Goal: Task Accomplishment & Management: Manage account settings

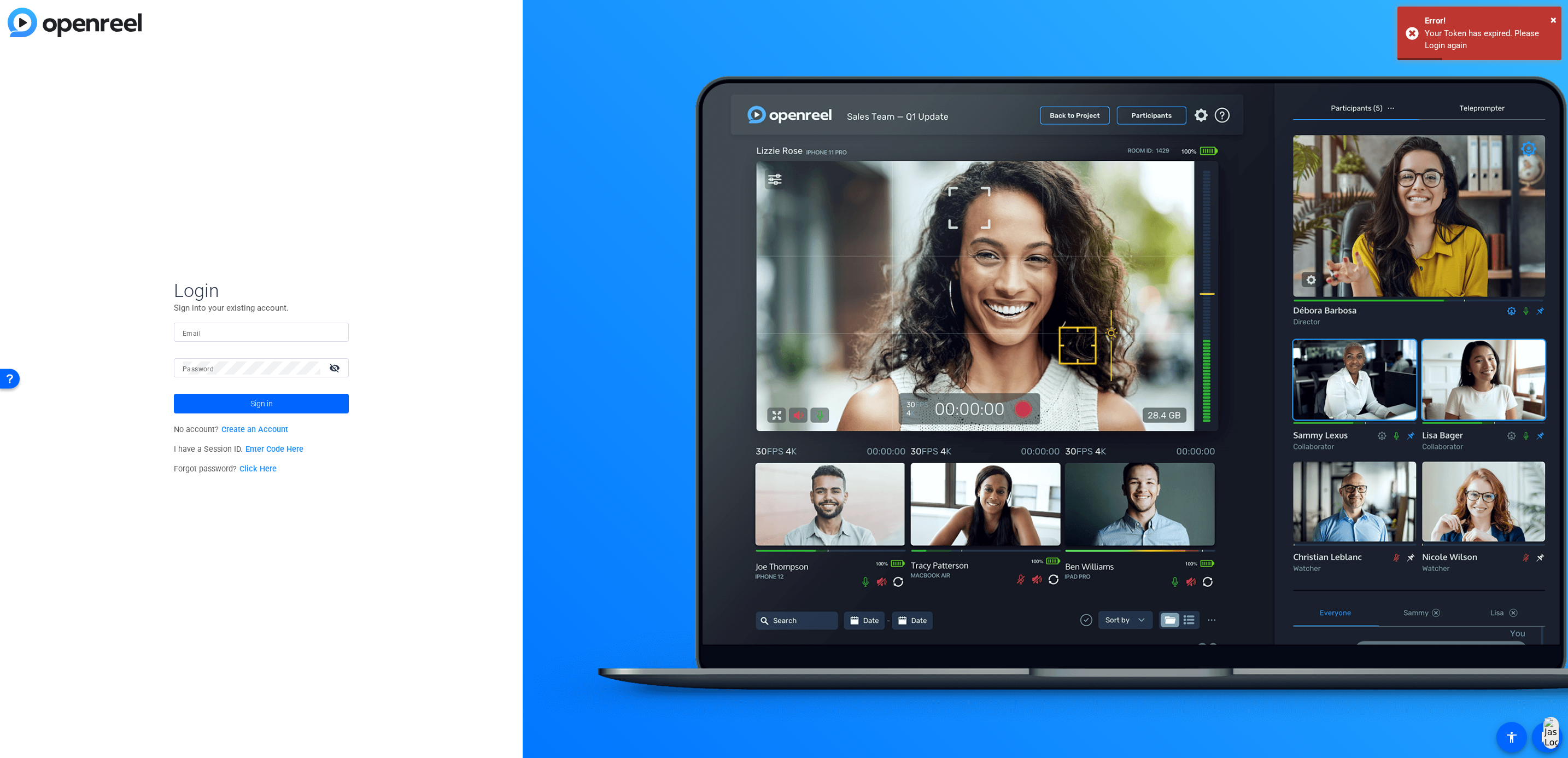
click at [214, 328] on input "Email" at bounding box center [261, 332] width 157 height 13
type input "[EMAIL_ADDRESS][DOMAIN_NAME]"
click at [251, 403] on span "Sign in" at bounding box center [261, 403] width 22 height 27
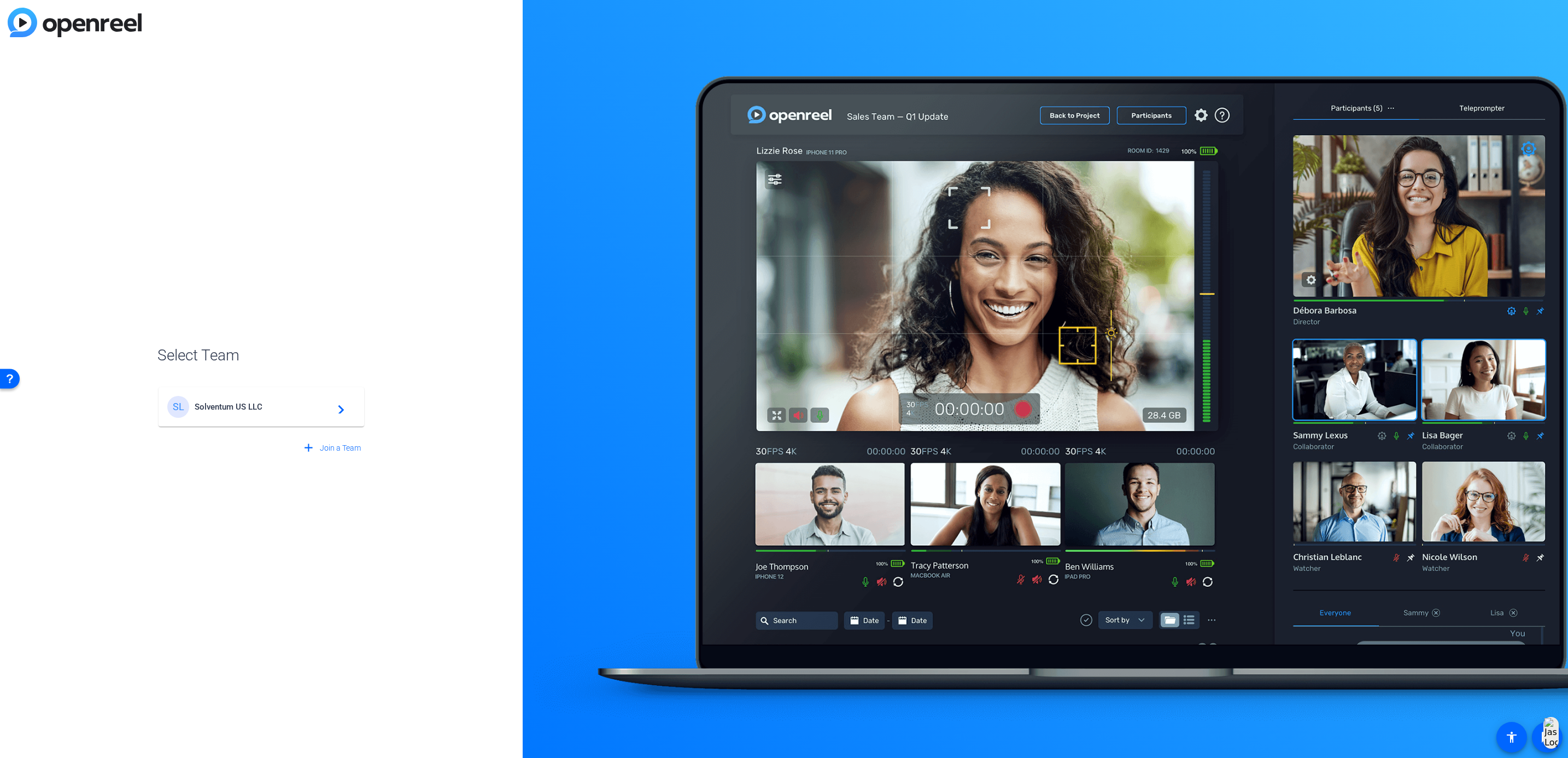
click at [249, 403] on span "Solventum US LLC" at bounding box center [263, 407] width 136 height 10
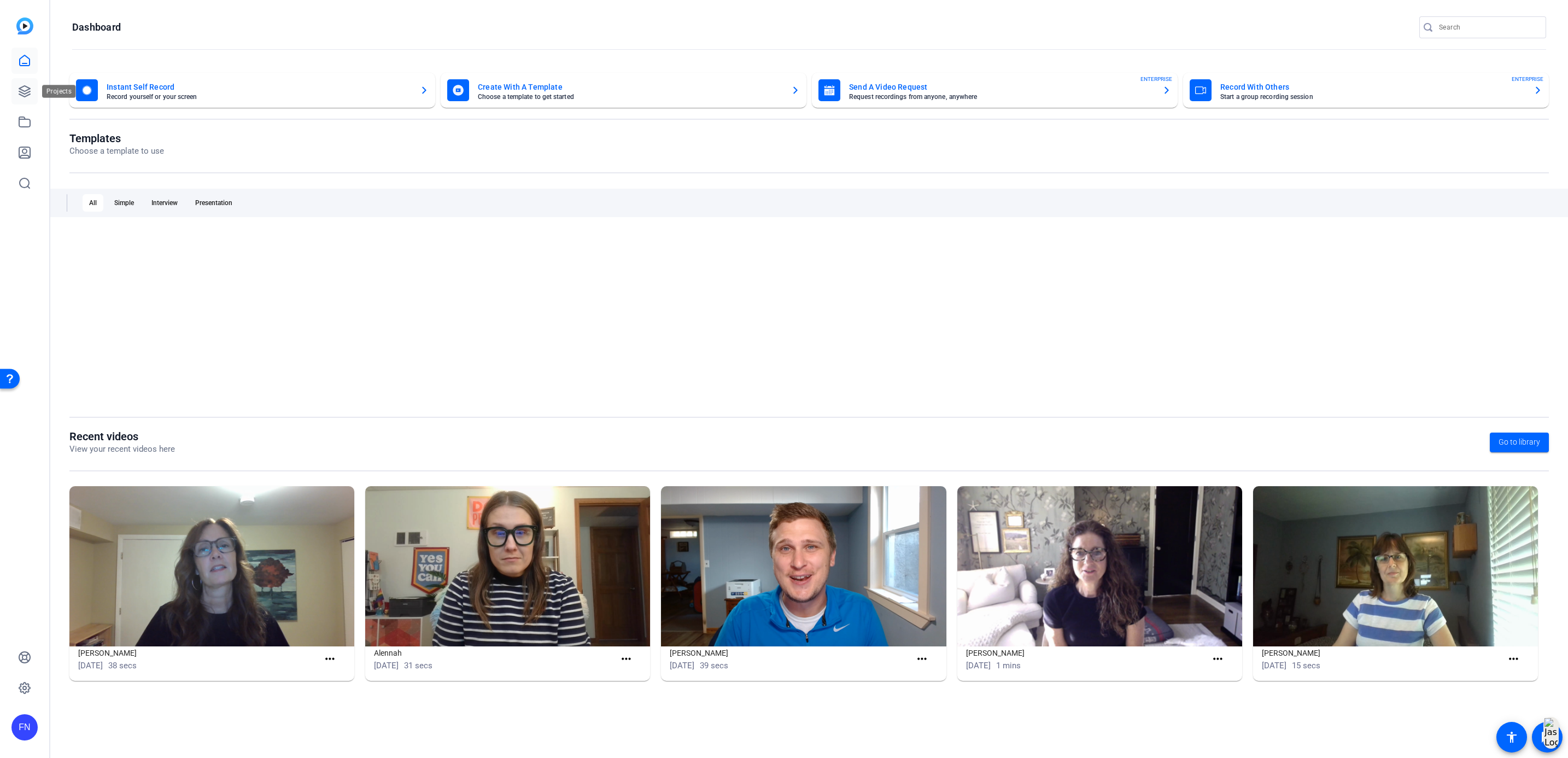
click at [25, 83] on link at bounding box center [24, 91] width 27 height 27
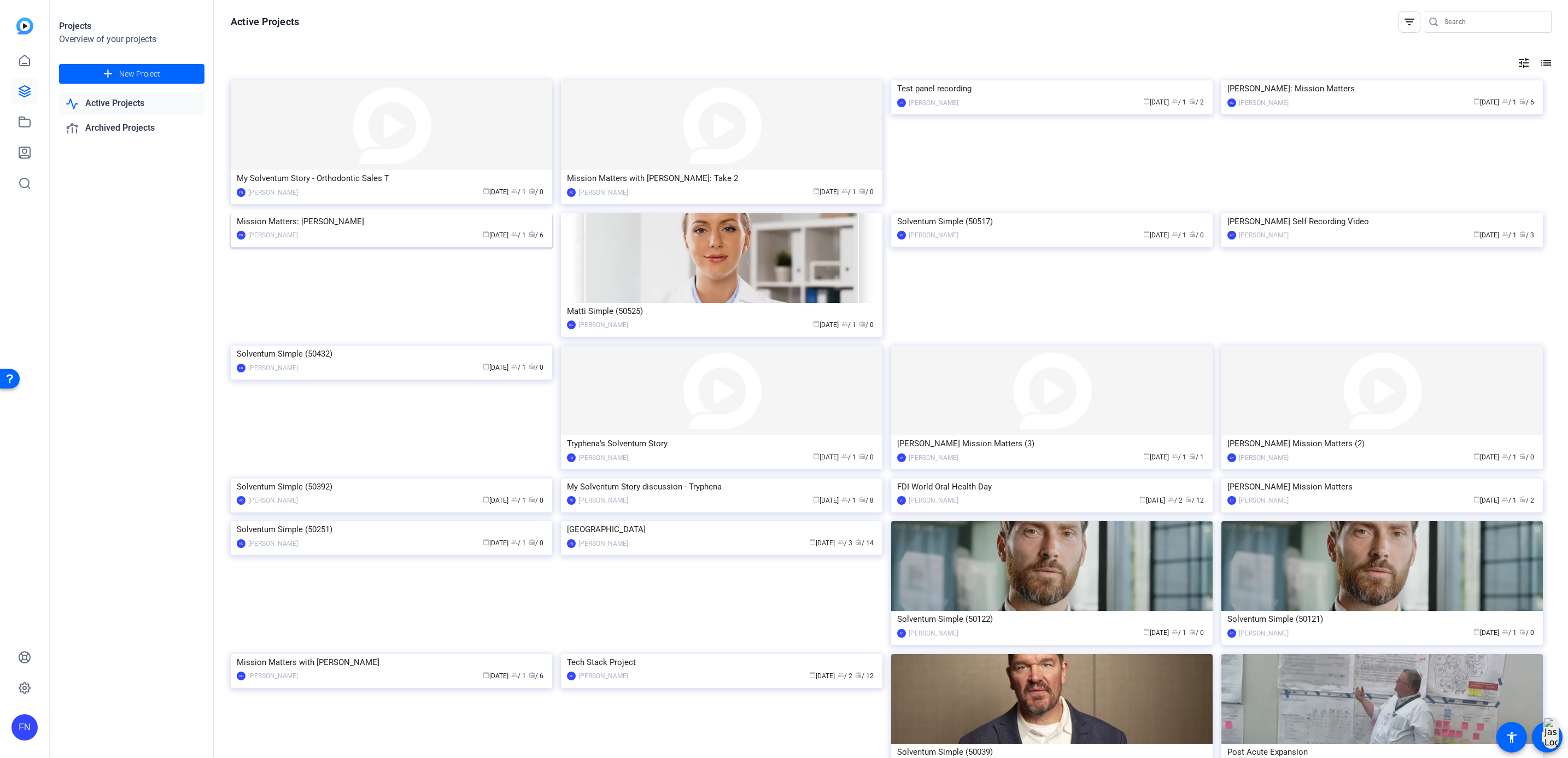
click at [363, 230] on div "Mission Matters: [PERSON_NAME]" at bounding box center [391, 221] width 309 height 17
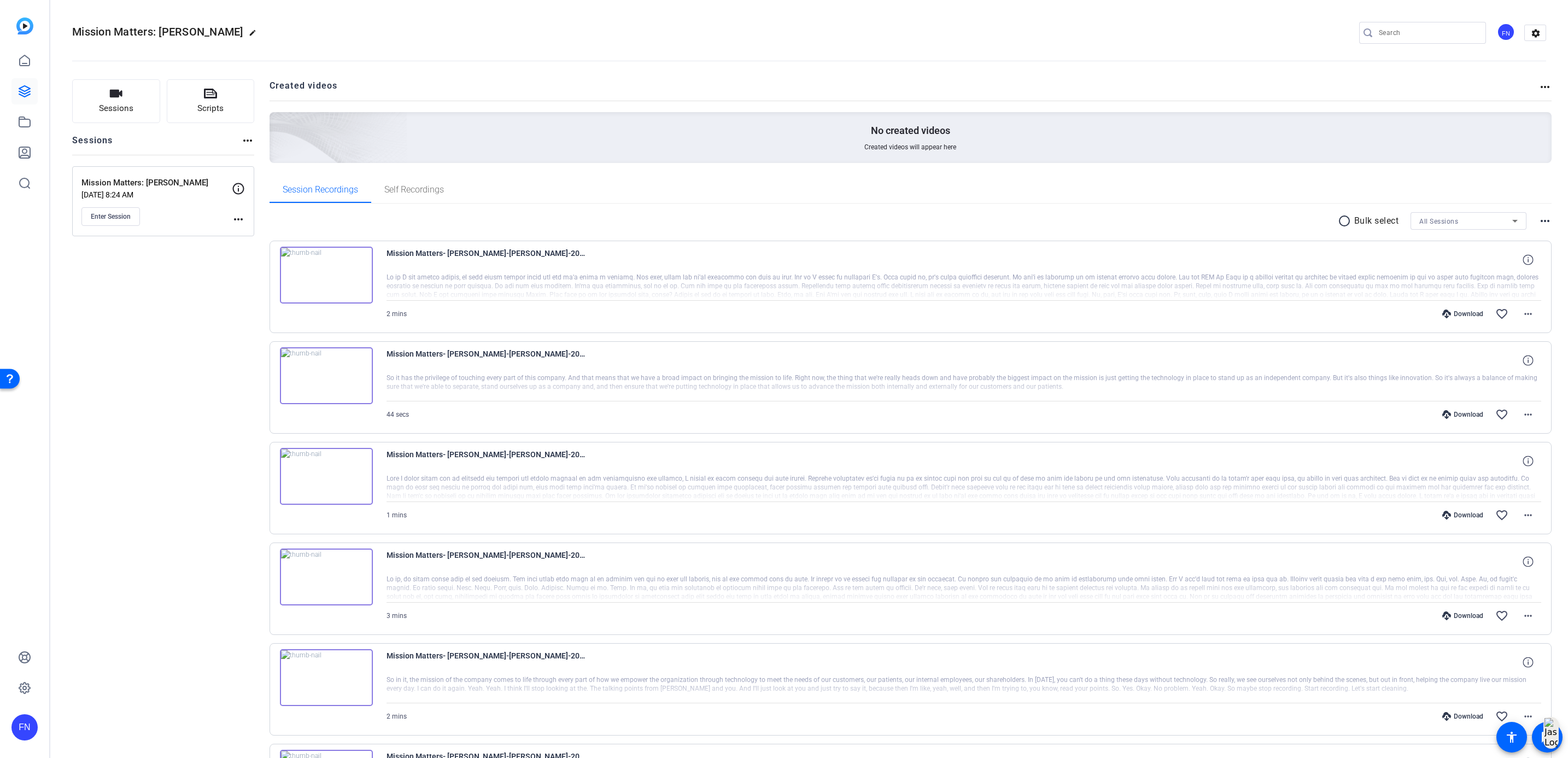
click at [242, 223] on mat-icon "more_horiz" at bounding box center [238, 219] width 13 height 13
click at [281, 235] on span "Edit Session" at bounding box center [265, 236] width 50 height 13
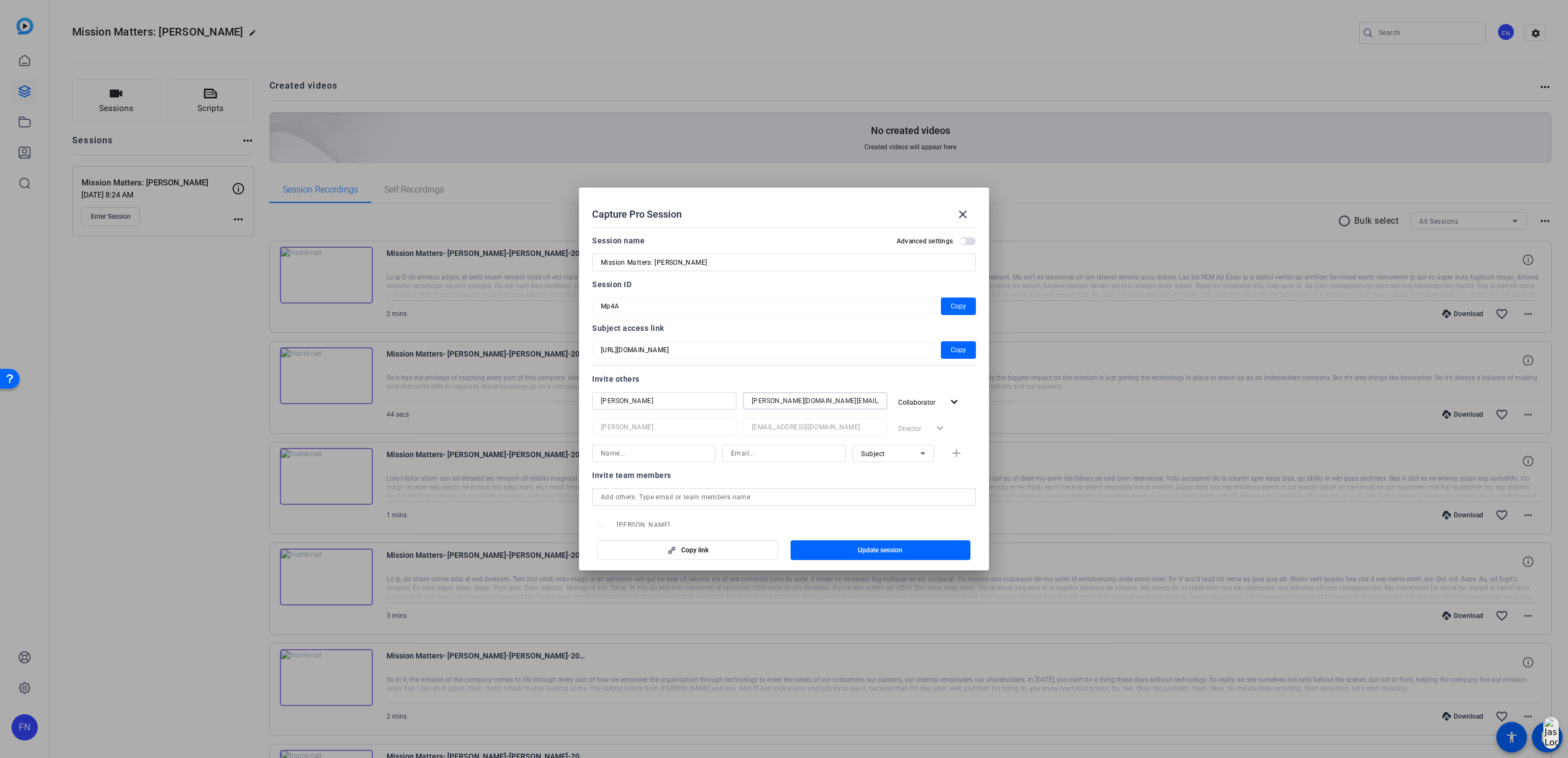
drag, startPoint x: 836, startPoint y: 401, endPoint x: 739, endPoint y: 396, distance: 97.1
click at [743, 396] on div "[PERSON_NAME][DOMAIN_NAME][EMAIL_ADDRESS][DOMAIN_NAME]" at bounding box center [815, 401] width 144 height 17
click at [750, 451] on input at bounding box center [784, 453] width 106 height 13
paste input "[PERSON_NAME][DOMAIN_NAME][EMAIL_ADDRESS][DOMAIN_NAME]"
type input "[PERSON_NAME][DOMAIN_NAME][EMAIL_ADDRESS][DOMAIN_NAME]"
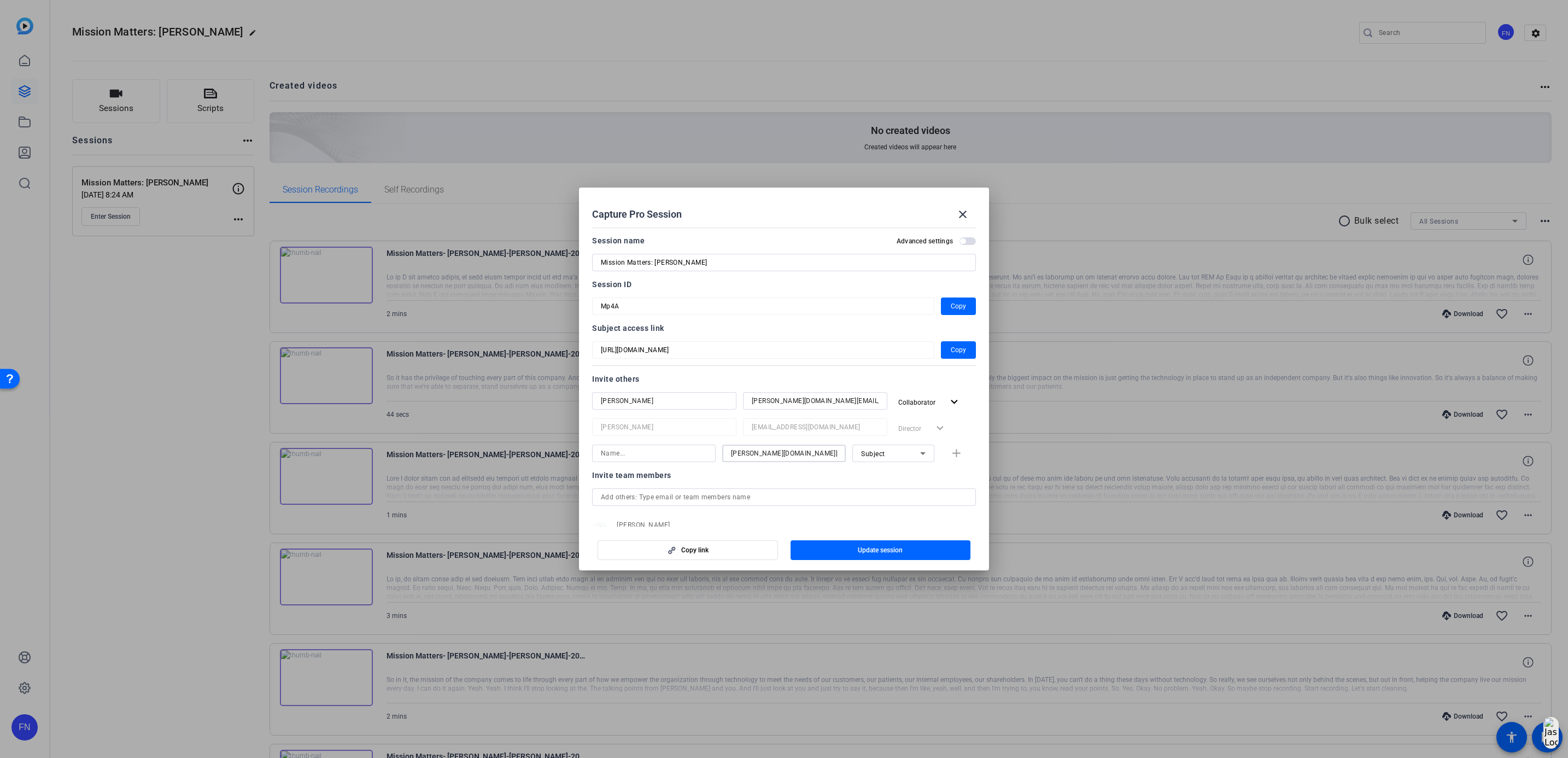
click at [660, 456] on input at bounding box center [654, 453] width 106 height 13
type input "[PERSON_NAME]"
click at [922, 455] on div "Subject" at bounding box center [893, 453] width 82 height 17
click at [905, 477] on mat-option "Collaborator" at bounding box center [885, 475] width 82 height 17
click at [955, 451] on span "button" at bounding box center [958, 453] width 35 height 27
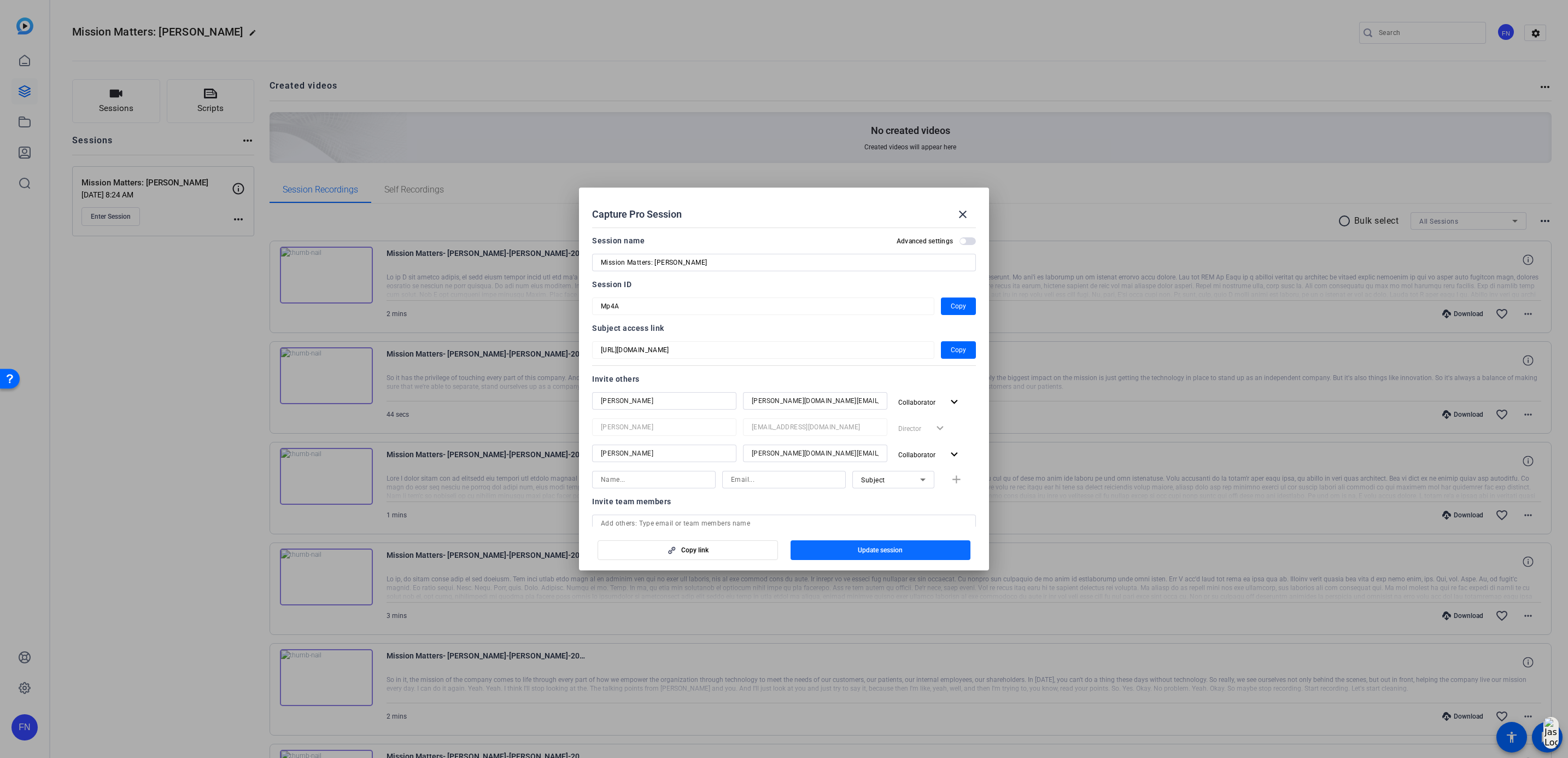
click at [900, 542] on span "button" at bounding box center [880, 550] width 180 height 27
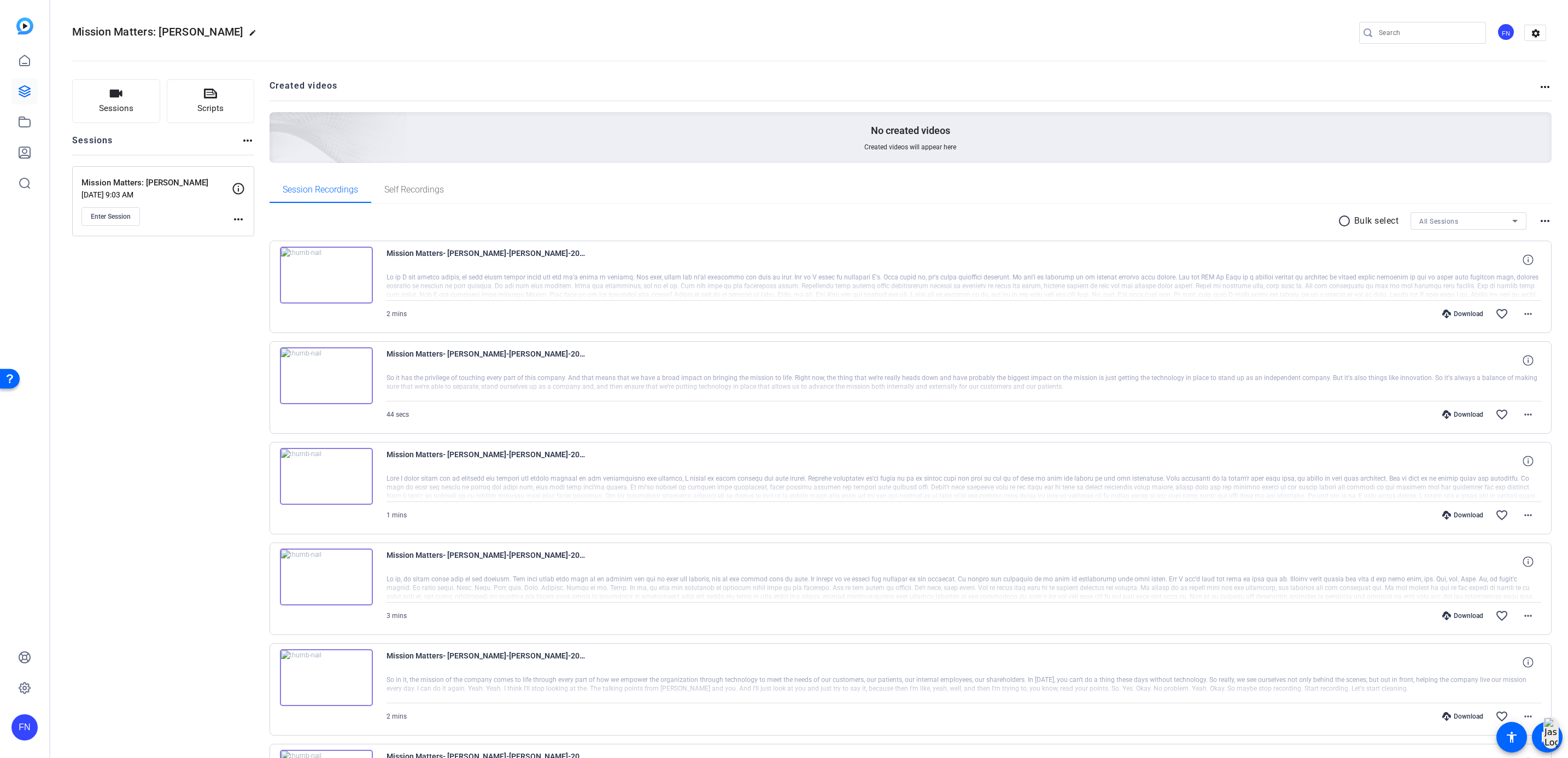
click at [236, 218] on mat-icon "more_horiz" at bounding box center [238, 219] width 13 height 13
click at [248, 232] on span "Edit Session" at bounding box center [265, 236] width 50 height 13
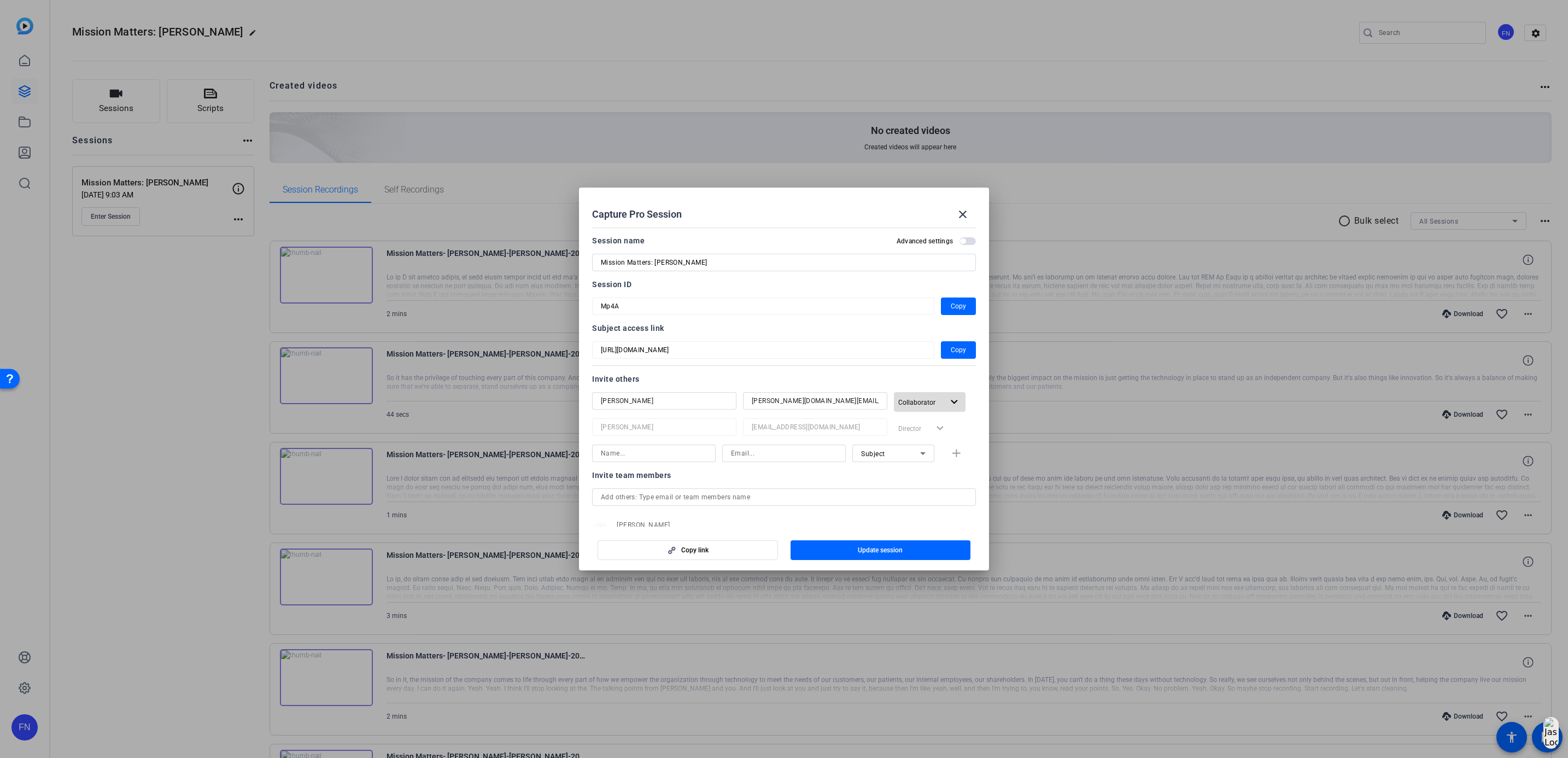
click at [948, 405] on mat-icon "expand_more" at bounding box center [954, 402] width 14 height 14
click at [935, 485] on span "Remove User" at bounding box center [915, 482] width 40 height 8
click at [682, 430] on input at bounding box center [654, 427] width 106 height 13
type input "[PERSON_NAME]"
paste input "[PERSON_NAME][DOMAIN_NAME][EMAIL_ADDRESS][DOMAIN_NAME]"
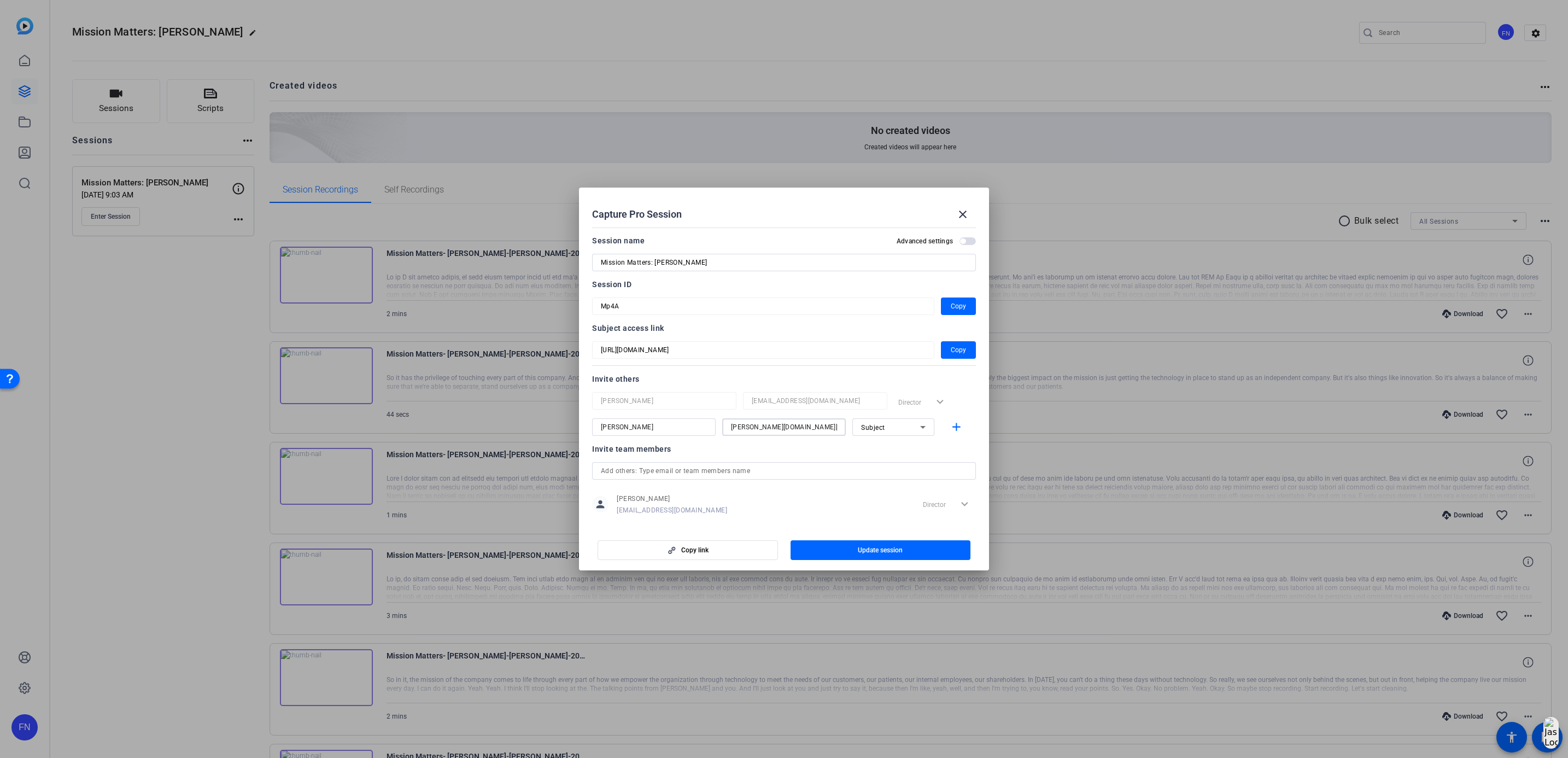
type input "[PERSON_NAME][DOMAIN_NAME][EMAIL_ADDRESS][DOMAIN_NAME]"
click at [867, 426] on span "Subject" at bounding box center [873, 427] width 24 height 8
click at [885, 446] on span "Collaborator" at bounding box center [873, 449] width 40 height 13
click at [895, 548] on span "Update session" at bounding box center [880, 550] width 45 height 9
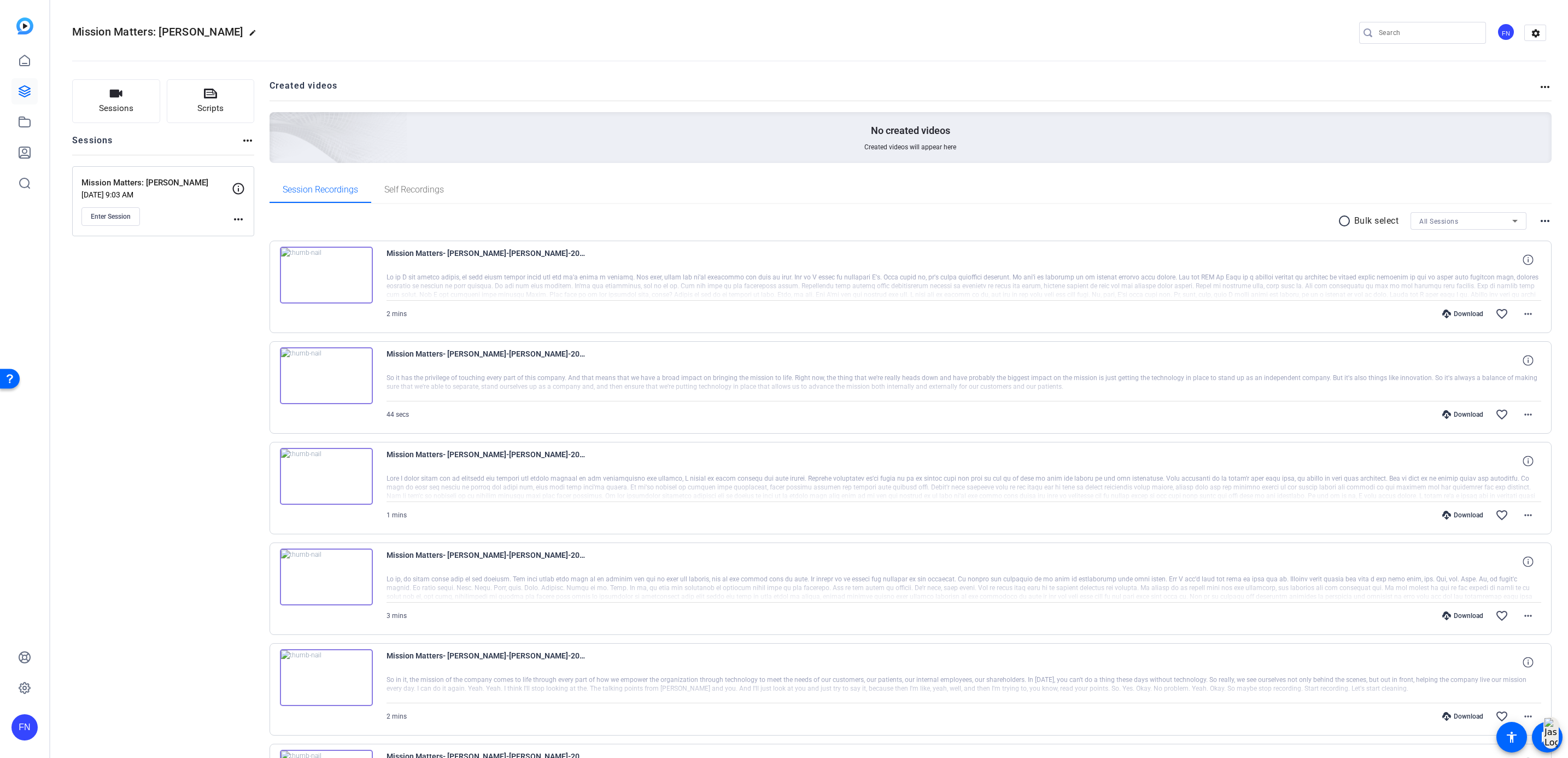
click at [241, 217] on mat-icon "more_horiz" at bounding box center [238, 219] width 13 height 13
click at [263, 233] on span "Edit Session" at bounding box center [265, 236] width 50 height 13
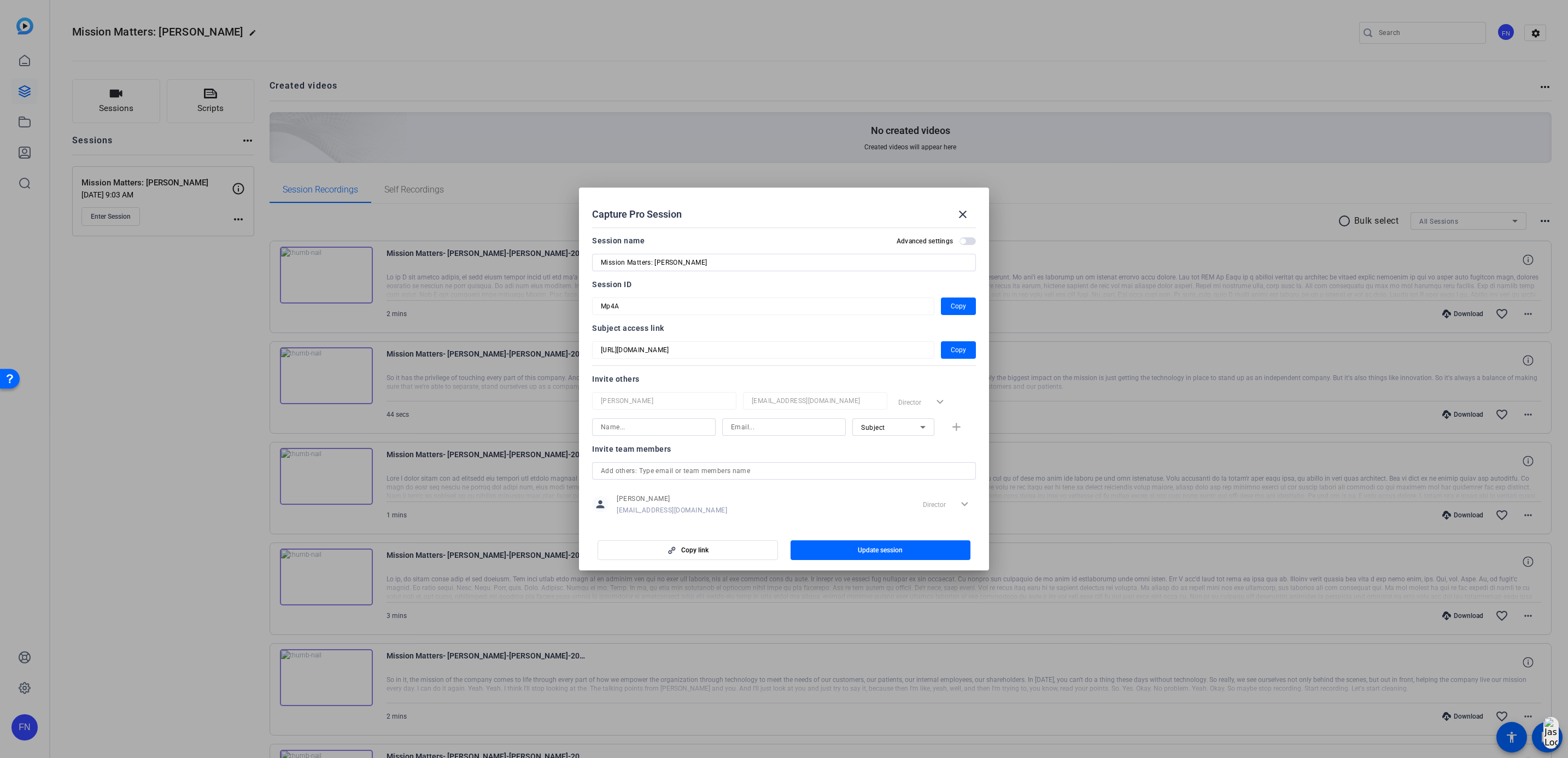
click at [768, 469] on input "text" at bounding box center [784, 471] width 366 height 13
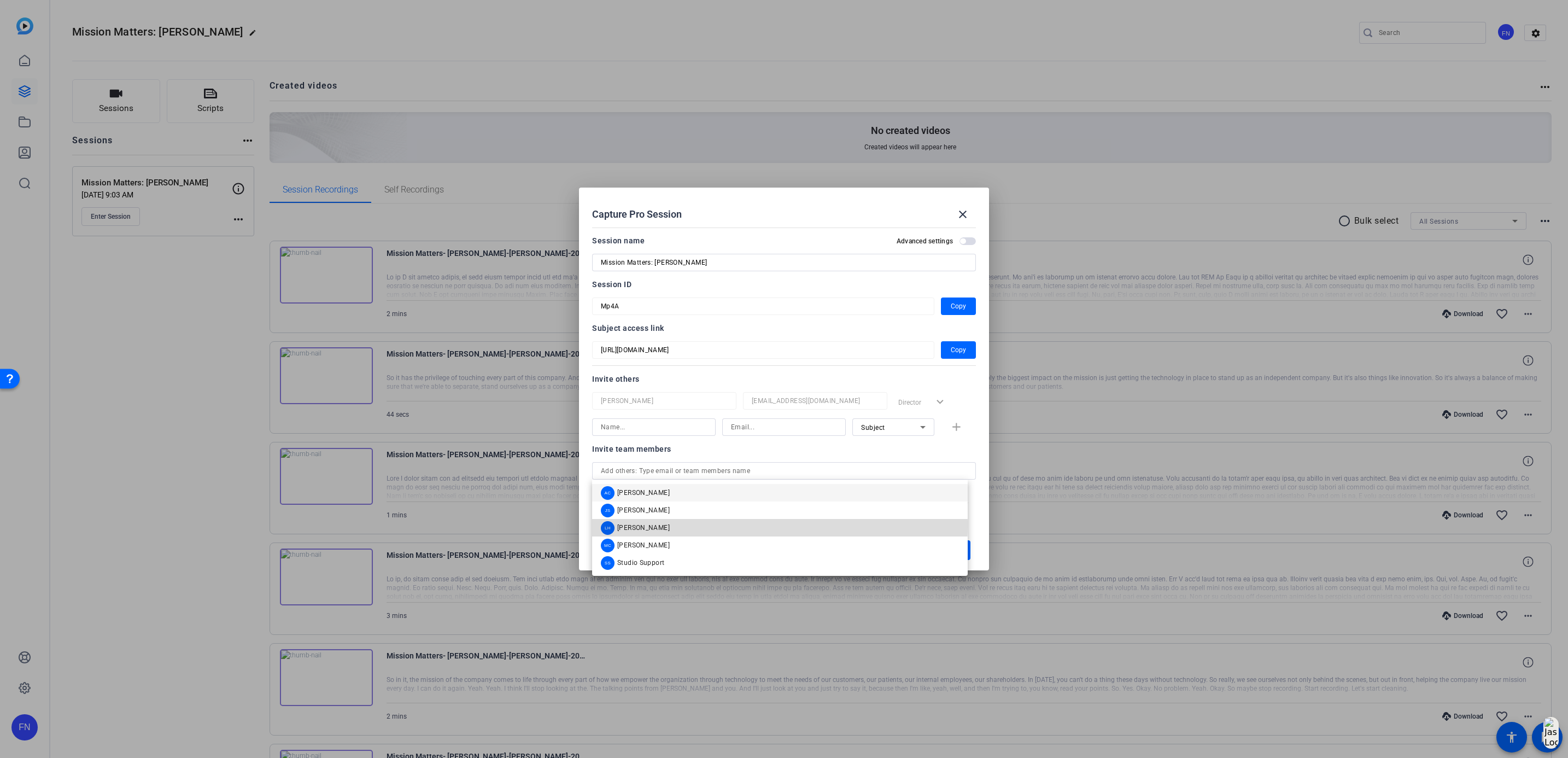
click at [686, 525] on mat-option "[PERSON_NAME] [PERSON_NAME]" at bounding box center [780, 528] width 375 height 17
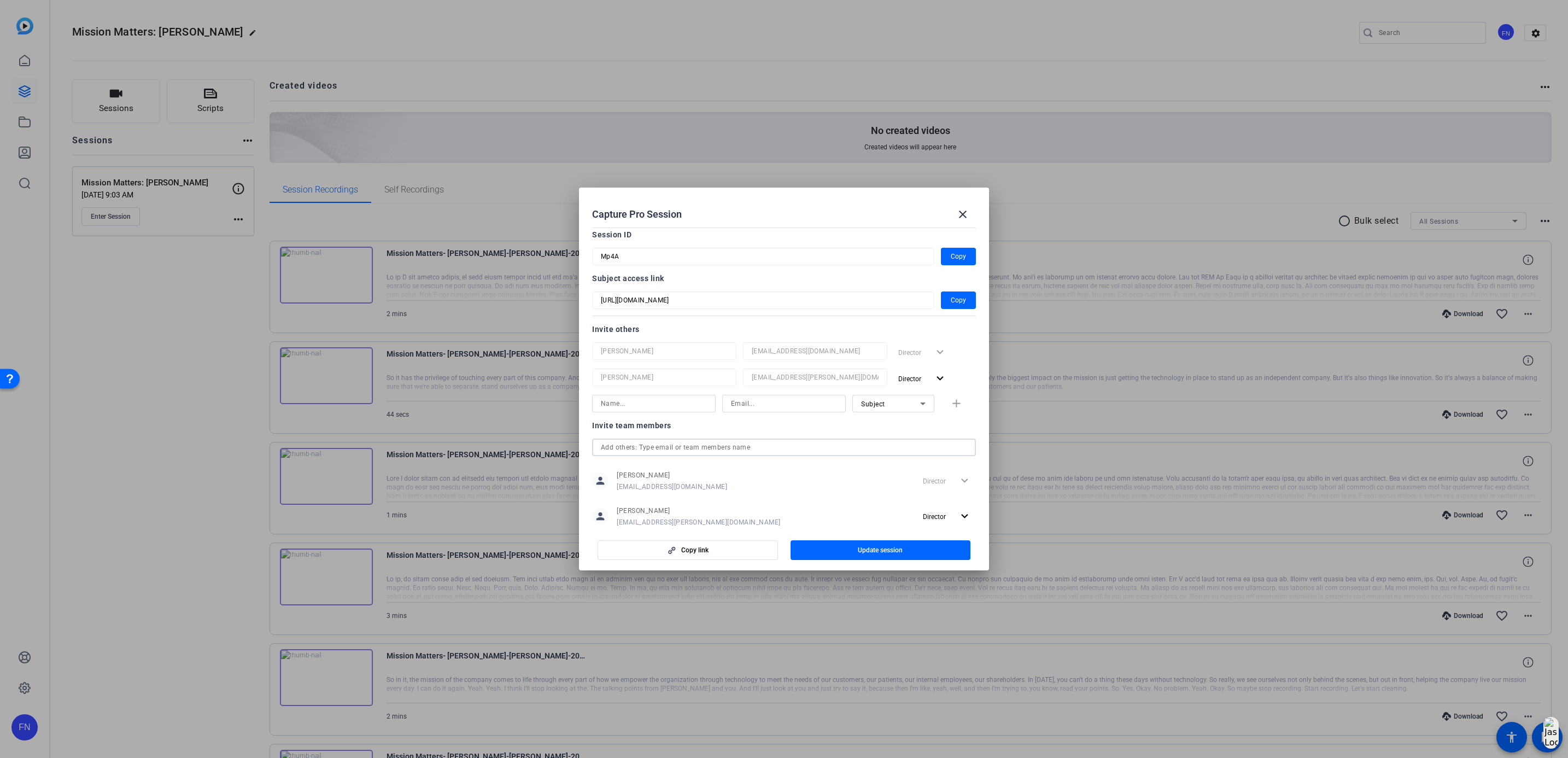
scroll to position [76, 0]
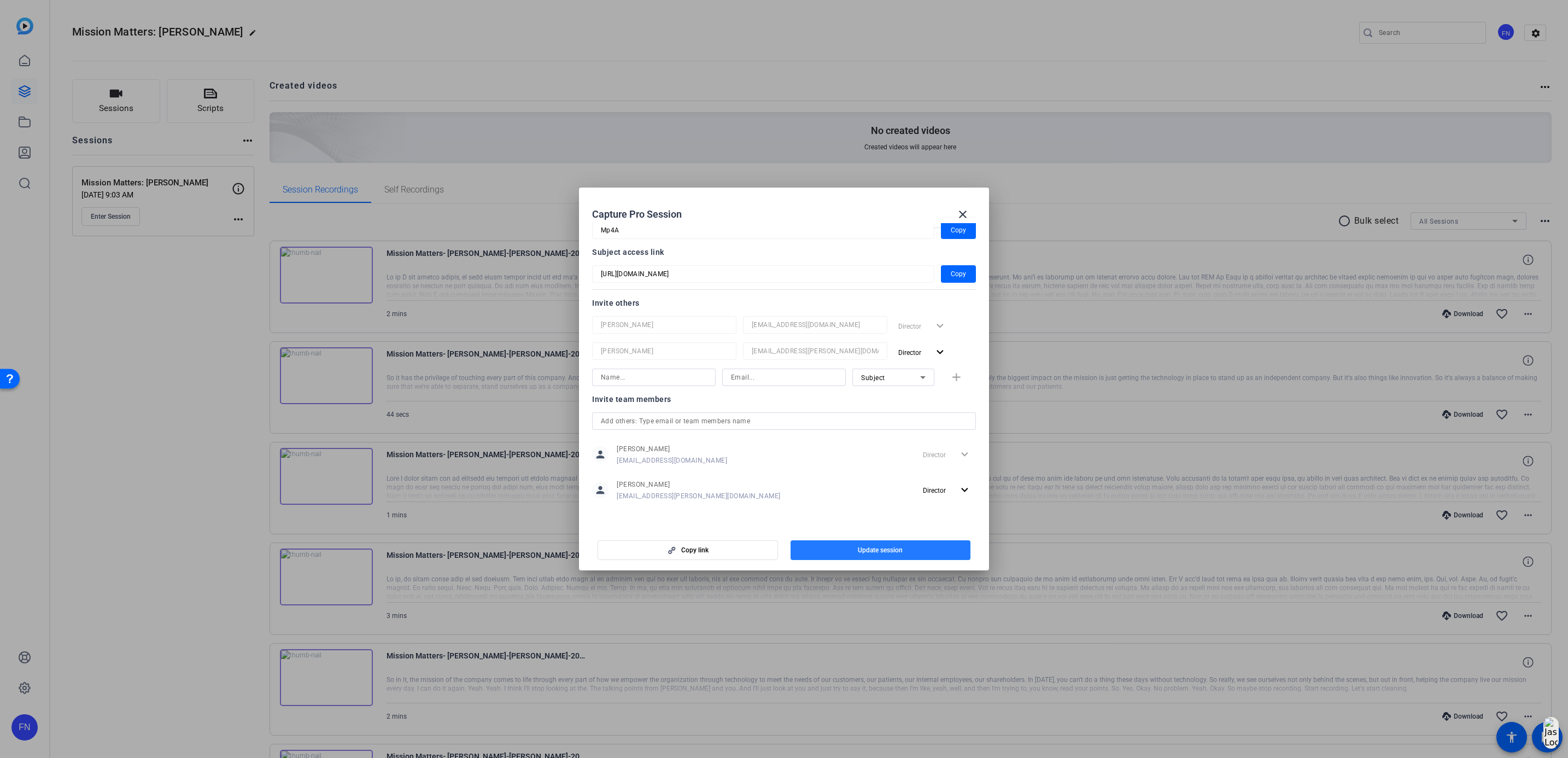
click at [845, 549] on span "button" at bounding box center [880, 550] width 180 height 27
